Goal: Task Accomplishment & Management: Complete application form

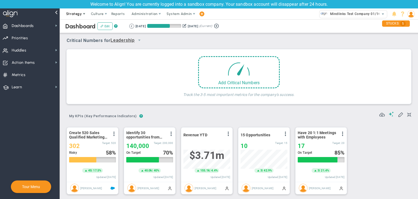
click at [79, 14] on span "Strategy" at bounding box center [74, 14] width 16 height 4
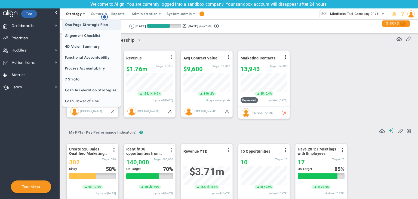
click at [83, 22] on span "One Page Strategic Plan" at bounding box center [91, 24] width 59 height 11
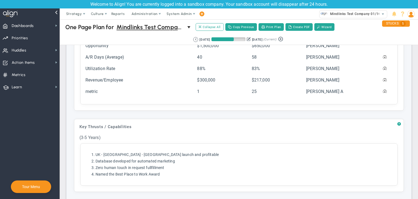
scroll to position [300, 0]
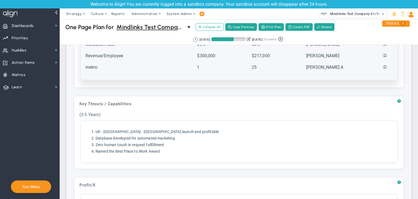
click at [118, 65] on td "metric" at bounding box center [140, 69] width 111 height 11
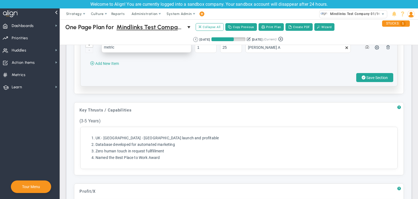
scroll to position [327, 0]
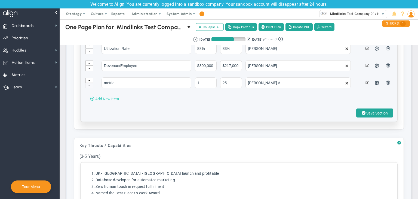
click at [111, 97] on span "Add New Item" at bounding box center [107, 99] width 24 height 4
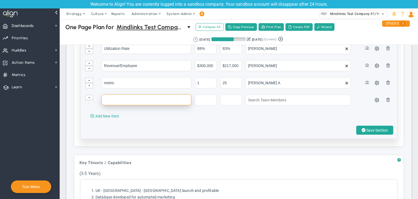
click at [111, 97] on input "text" at bounding box center [147, 99] width 90 height 11
type input "metric 01/10"
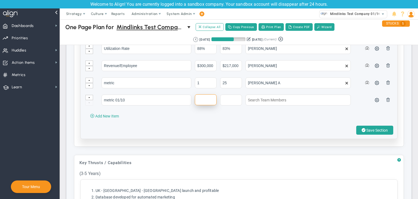
click at [203, 100] on input "text" at bounding box center [206, 99] width 22 height 11
type input "1"
click at [229, 94] on input "text" at bounding box center [231, 99] width 22 height 11
type input "140"
click at [268, 103] on td at bounding box center [299, 102] width 108 height 17
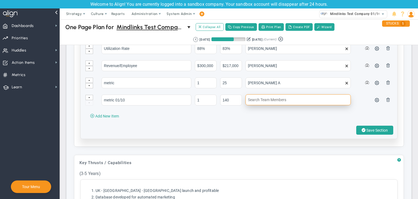
click at [276, 98] on input "text" at bounding box center [298, 99] width 105 height 11
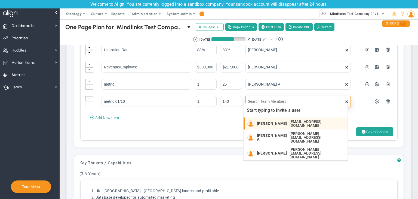
click at [277, 121] on span "[PERSON_NAME]" at bounding box center [272, 123] width 30 height 4
type input "[PERSON_NAME]"
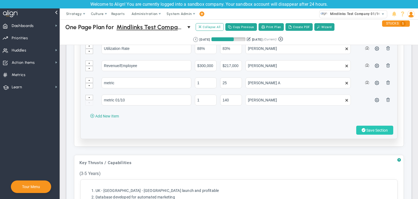
click at [362, 126] on button "Save Section" at bounding box center [375, 130] width 37 height 9
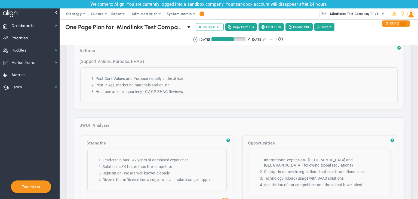
scroll to position [824, 0]
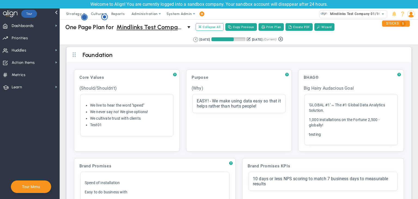
click at [82, 14] on icon "Hotspot (open by clicking or pressing space/enter)" at bounding box center [84, 17] width 7 height 7
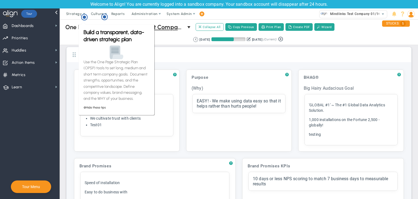
click at [76, 21] on div "One Page Plan One Page Plan for Mindlinks Test Company 01/10 (Sandbox) 0 One Pa…" at bounding box center [238, 27] width 369 height 16
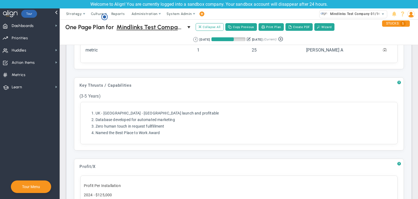
scroll to position [327, 0]
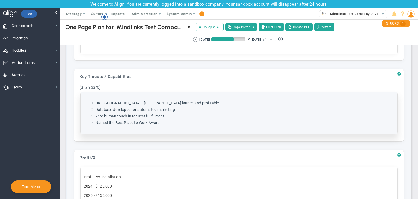
click at [197, 115] on li "Zero human touch in request fullfillment" at bounding box center [245, 116] width 298 height 5
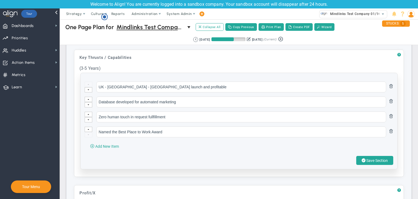
scroll to position [354, 0]
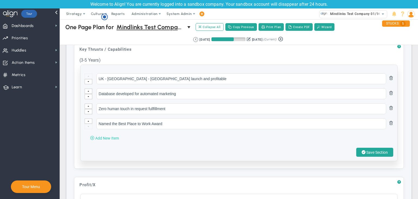
click at [104, 137] on span "Add New Item" at bounding box center [107, 138] width 24 height 4
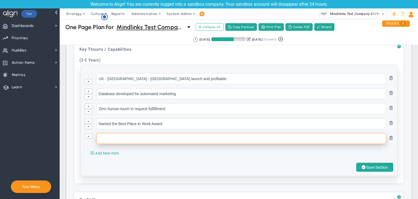
click at [125, 134] on input "text" at bounding box center [241, 138] width 290 height 11
type input "testing 01/10"
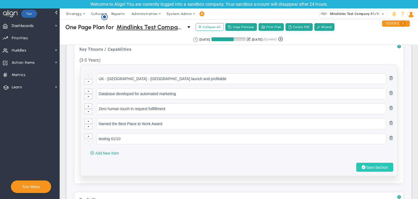
click at [362, 165] on span at bounding box center [364, 167] width 4 height 5
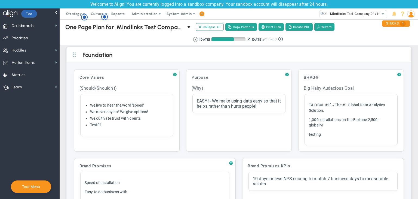
drag, startPoint x: 318, startPoint y: 151, endPoint x: 346, endPoint y: 151, distance: 28.3
click at [346, 151] on div "? BHAG® Click to add header BHAG® BHAG® No header added BHAG® Big Hairy Audacio…" at bounding box center [352, 110] width 106 height 82
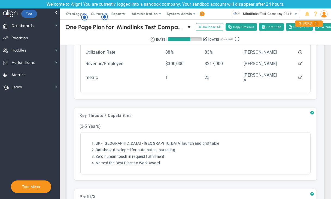
scroll to position [313, 0]
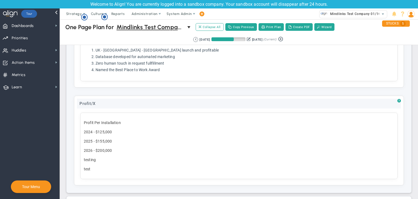
scroll to position [381, 0]
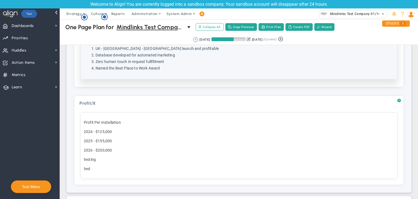
click at [169, 68] on li "Named the Best Place to Work Award" at bounding box center [245, 68] width 298 height 5
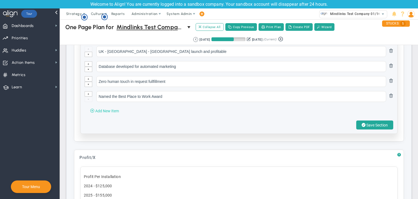
click at [113, 109] on span "Add New Item" at bounding box center [107, 111] width 24 height 4
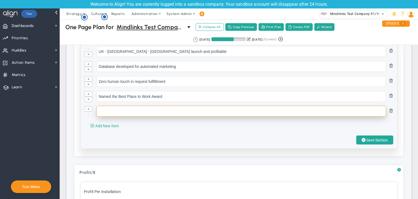
click at [117, 107] on input "text" at bounding box center [241, 111] width 290 height 11
type input "test new"
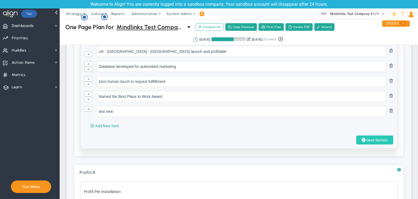
click at [331, 140] on span "Save Section" at bounding box center [378, 140] width 22 height 4
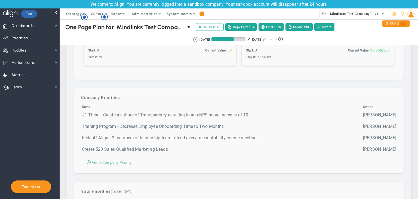
scroll to position [1580, 0]
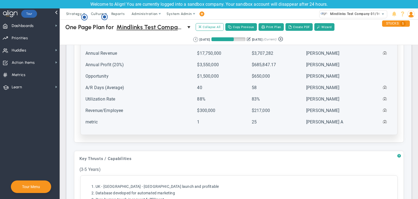
scroll to position [272, 0]
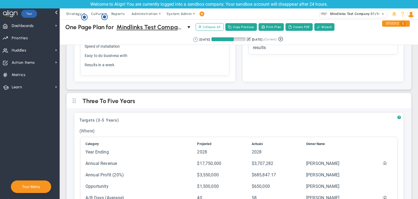
scroll to position [300, 0]
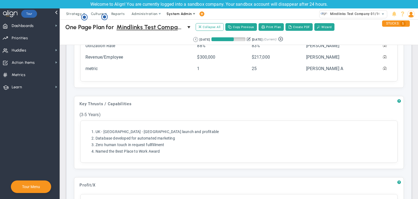
click at [180, 14] on span "System Admin" at bounding box center [179, 14] width 25 height 4
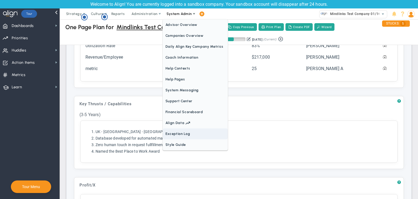
click at [187, 133] on span "Exception Log" at bounding box center [195, 133] width 65 height 11
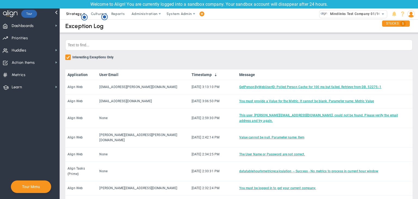
click at [67, 16] on span "Strategy" at bounding box center [74, 13] width 25 height 11
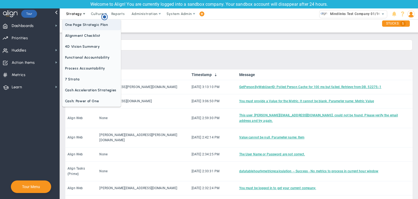
click at [101, 27] on span "One Page Strategic Plan" at bounding box center [91, 24] width 59 height 11
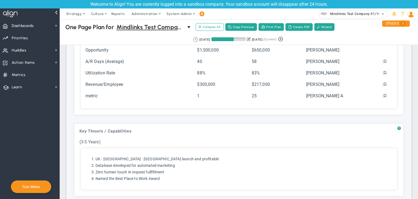
scroll to position [300, 0]
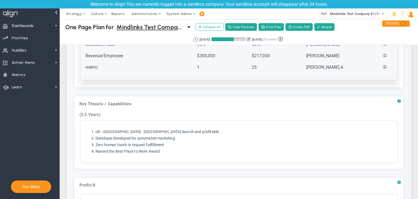
click at [140, 75] on div "Click here to add item Category Projected Actuals Owner Name" at bounding box center [239, 26] width 317 height 108
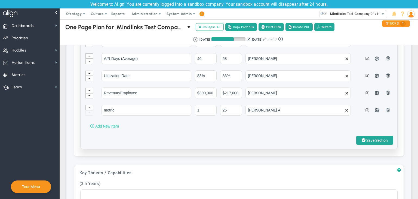
click at [116, 127] on button "Add New Item" at bounding box center [105, 125] width 40 height 9
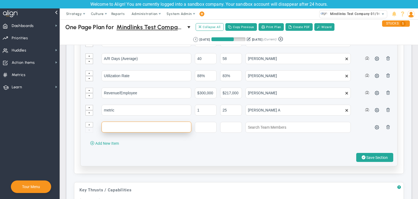
click at [121, 127] on input "text" at bounding box center [147, 126] width 90 height 11
type input "test 01/10"
click at [207, 125] on input "text" at bounding box center [206, 126] width 22 height 11
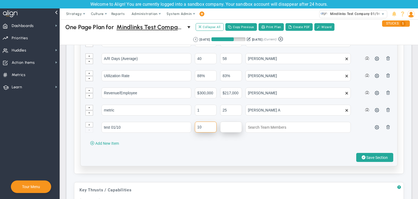
type input "10"
click at [224, 127] on input "text" at bounding box center [231, 126] width 22 height 11
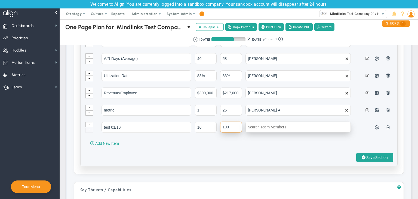
type input "100"
click at [263, 124] on input "text" at bounding box center [298, 126] width 105 height 11
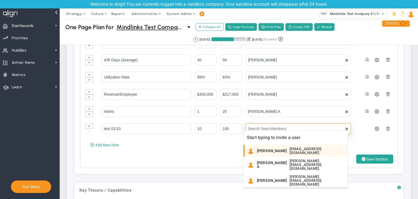
click at [265, 149] on span "[PERSON_NAME]" at bounding box center [272, 151] width 30 height 4
type input "[PERSON_NAME]"
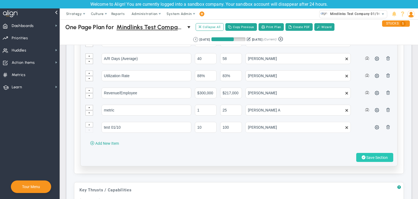
click at [370, 155] on span "Save Section" at bounding box center [378, 157] width 22 height 4
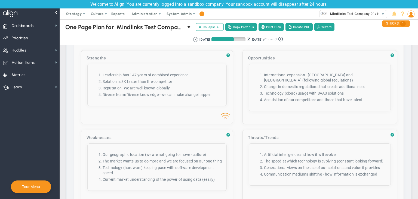
scroll to position [981, 0]
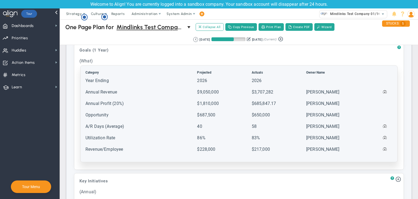
scroll to position [627, 0]
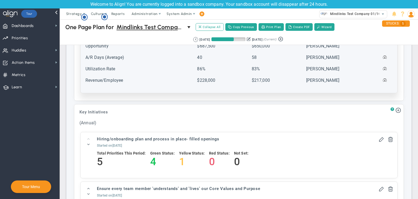
click at [146, 71] on td "Utilization Rate" at bounding box center [140, 71] width 111 height 11
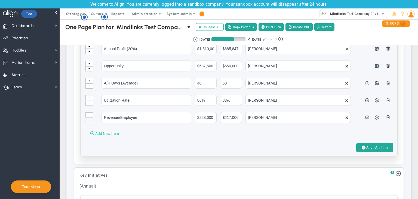
click at [114, 131] on span "Add New Item" at bounding box center [107, 133] width 24 height 4
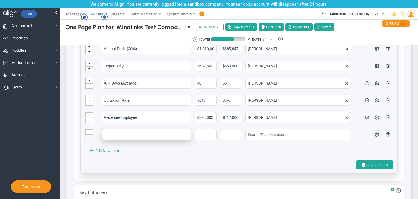
click at [123, 129] on input "text" at bounding box center [147, 134] width 90 height 11
type input "circle 1"
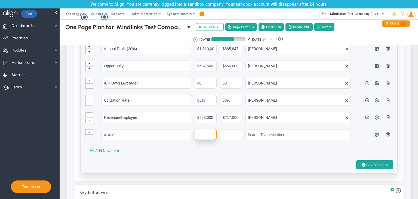
click at [204, 129] on input "text" at bounding box center [206, 134] width 22 height 11
type input "20"
click at [231, 132] on input "text" at bounding box center [231, 134] width 22 height 11
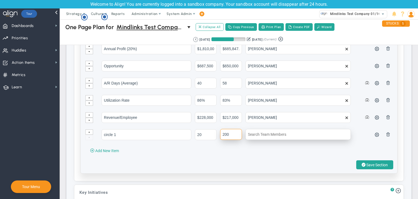
type input "200"
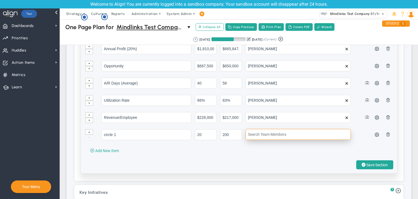
click at [266, 134] on input "text" at bounding box center [298, 134] width 105 height 11
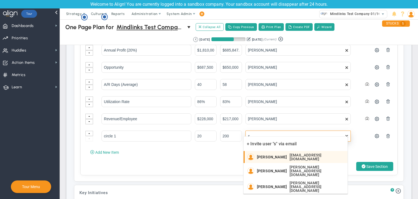
click at [264, 155] on span "[PERSON_NAME]" at bounding box center [272, 157] width 30 height 4
type input "[PERSON_NAME]"
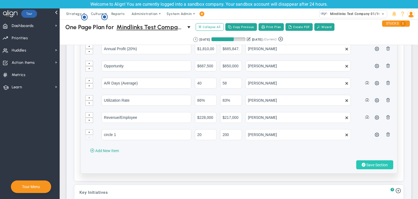
click at [375, 163] on span "Save Section" at bounding box center [378, 165] width 22 height 4
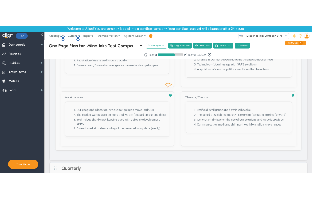
scroll to position [1008, 0]
